Goal: Task Accomplishment & Management: Manage account settings

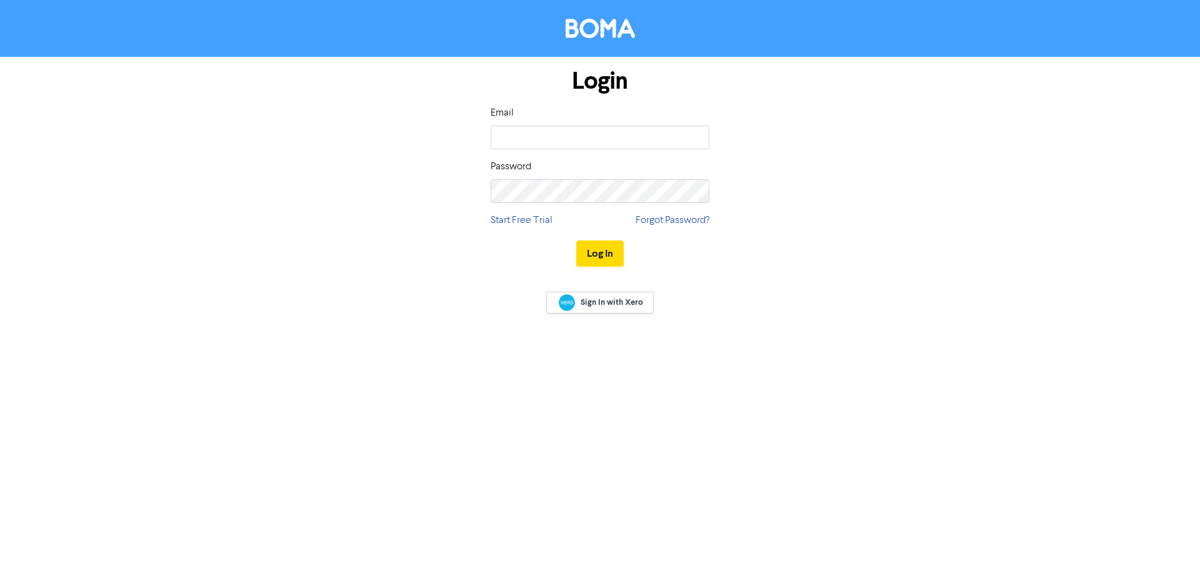
type input "andrew@hunterwithers.co.nz"
click at [600, 254] on button "Log In" at bounding box center [599, 254] width 47 height 26
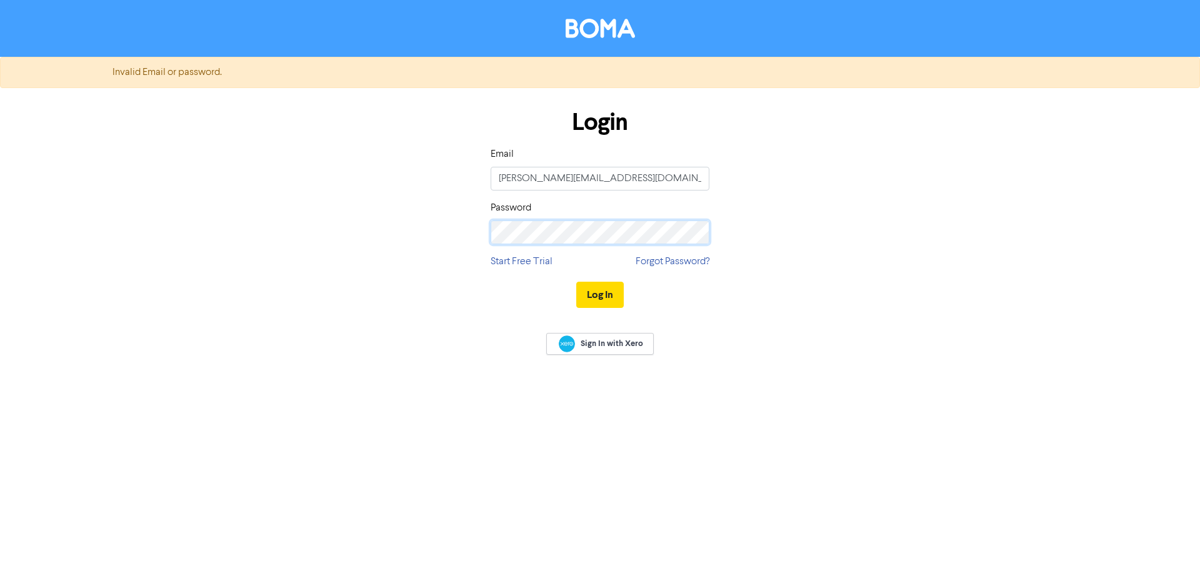
click at [426, 239] on div "Login Email andrew@hunterwithers.co.nz Password Start Free Trial Forgot Passwor…" at bounding box center [600, 209] width 712 height 222
click at [607, 294] on button "Log In" at bounding box center [599, 295] width 47 height 26
click at [692, 262] on link "Forgot Password?" at bounding box center [672, 261] width 74 height 15
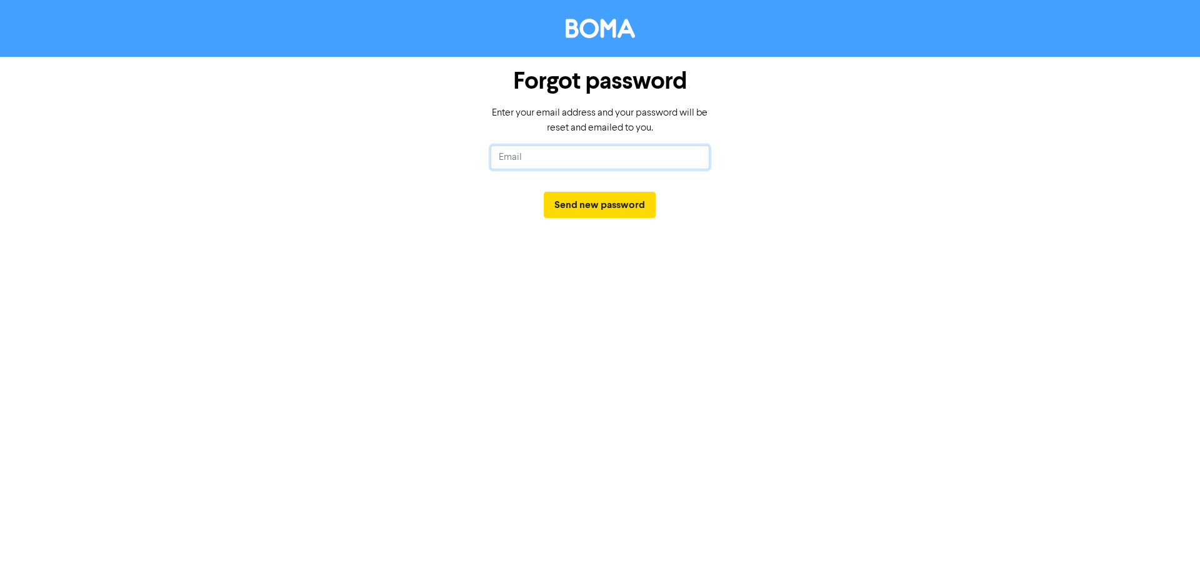
click at [509, 160] on input "text" at bounding box center [600, 158] width 219 height 24
type input "andrew@hunterwithers.co.nz"
click at [585, 205] on button "Send new password" at bounding box center [600, 205] width 112 height 26
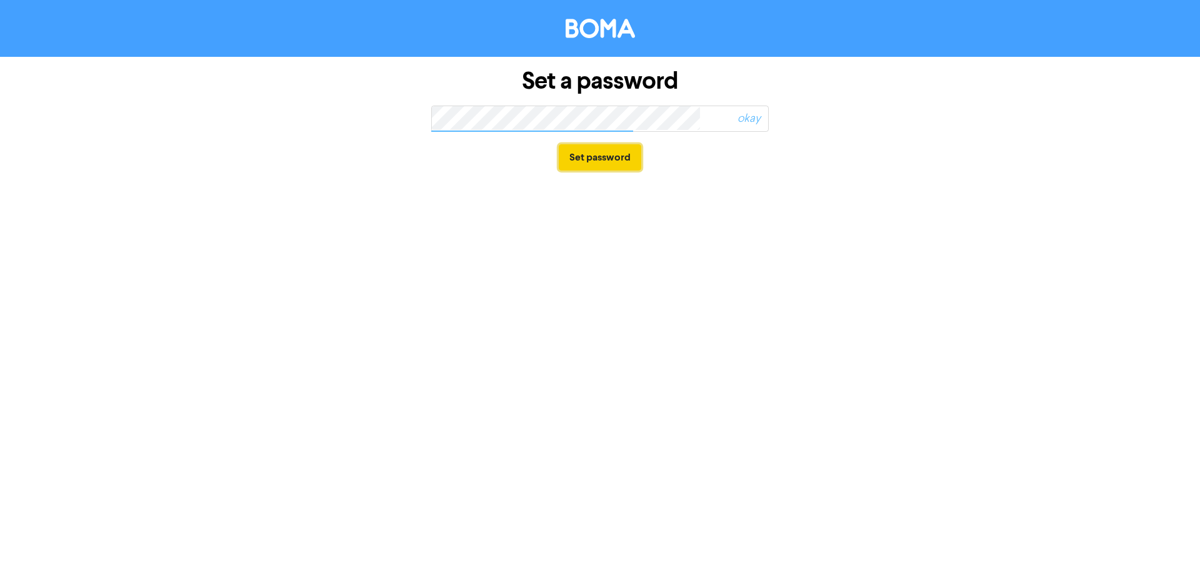
click at [580, 160] on button "Set password" at bounding box center [600, 157] width 82 height 26
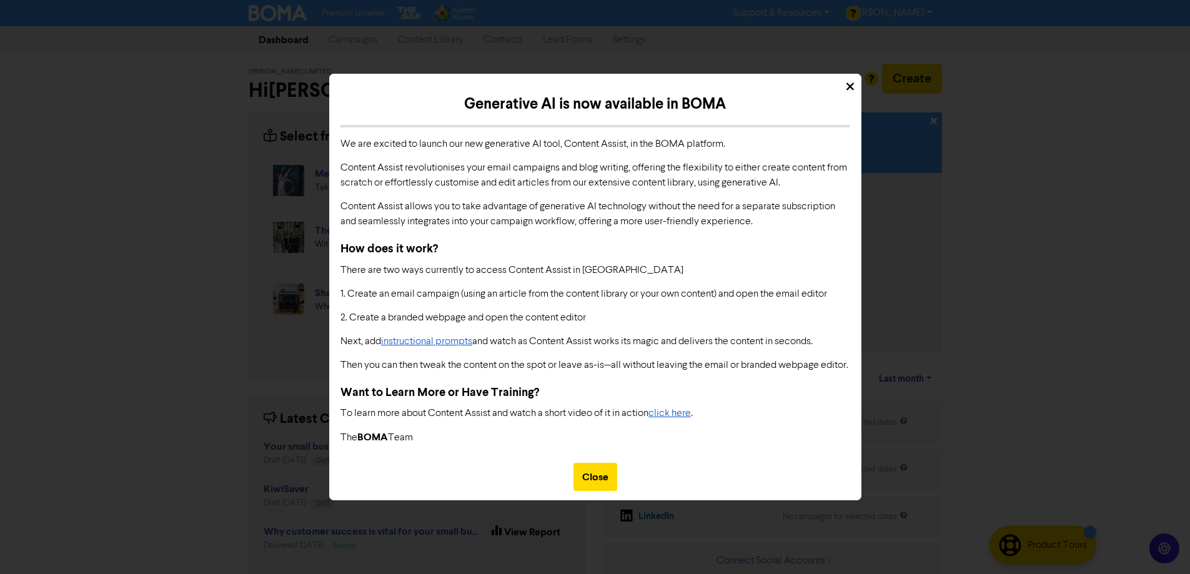
click at [682, 419] on u "click here" at bounding box center [670, 414] width 42 height 10
